Goal: Task Accomplishment & Management: Use online tool/utility

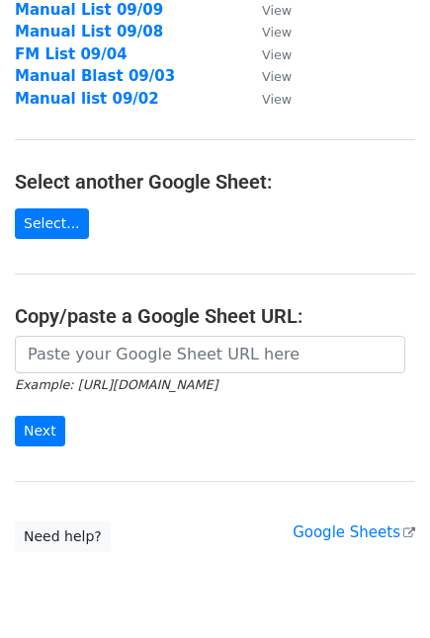
scroll to position [219, 0]
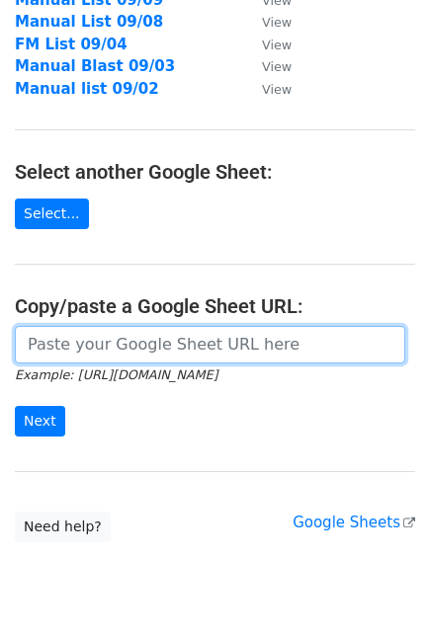
click at [96, 351] on input "url" at bounding box center [210, 345] width 390 height 38
paste input "https://docs.google.com/spreadsheets/d/1Mp4XRrSSkmkOSLoq5AU39cw3v5o4-MaFie_g76v…"
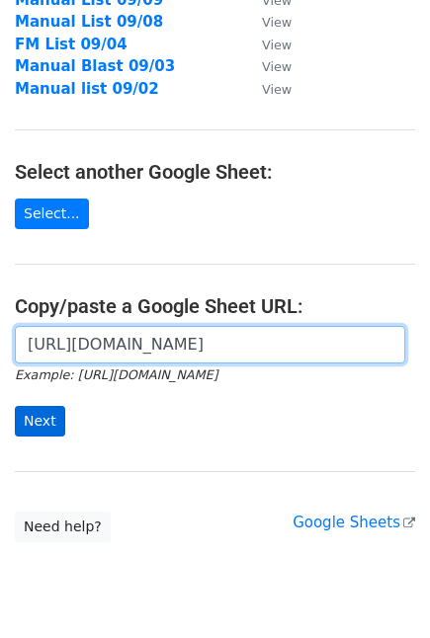
type input "https://docs.google.com/spreadsheets/d/1Mp4XRrSSkmkOSLoq5AU39cw3v5o4-MaFie_g76v…"
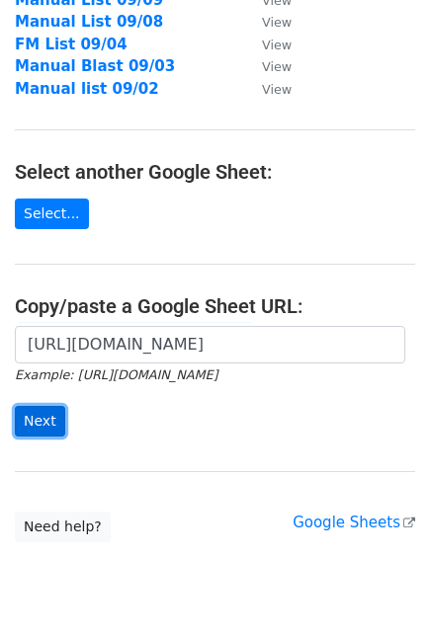
scroll to position [0, 0]
click at [44, 416] on input "Next" at bounding box center [40, 421] width 50 height 31
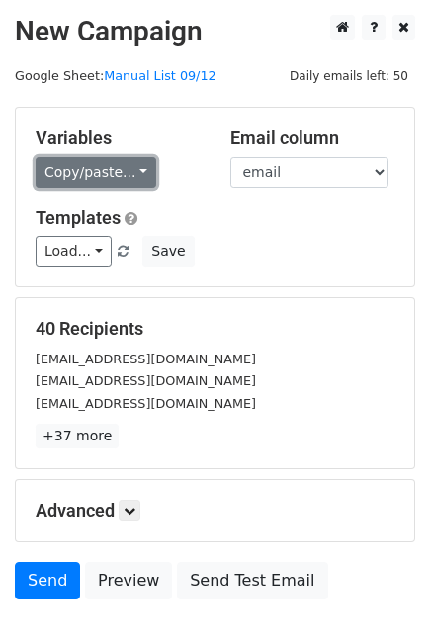
click at [119, 173] on link "Copy/paste..." at bounding box center [96, 172] width 121 height 31
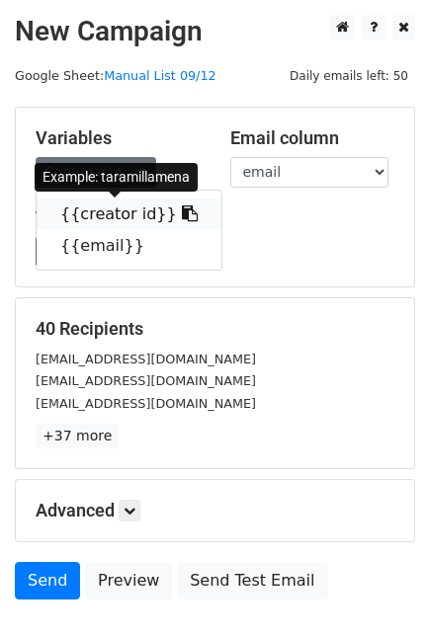
click at [109, 208] on link "{{creator id}}" at bounding box center [129, 215] width 185 height 32
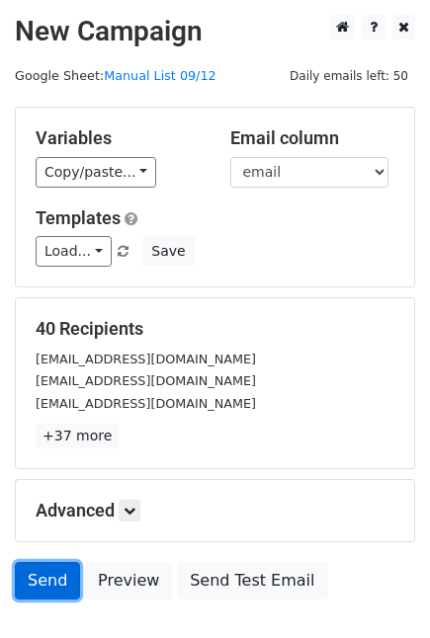
click at [60, 584] on link "Send" at bounding box center [47, 581] width 65 height 38
